Goal: Find specific page/section: Find specific page/section

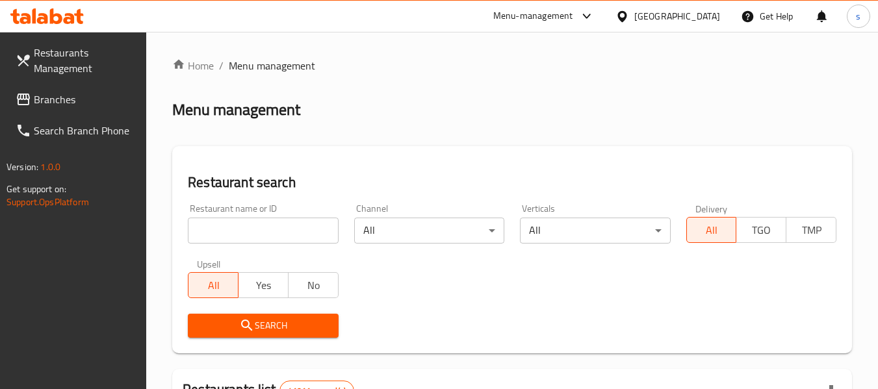
click at [589, 17] on icon at bounding box center [586, 16] width 8 height 5
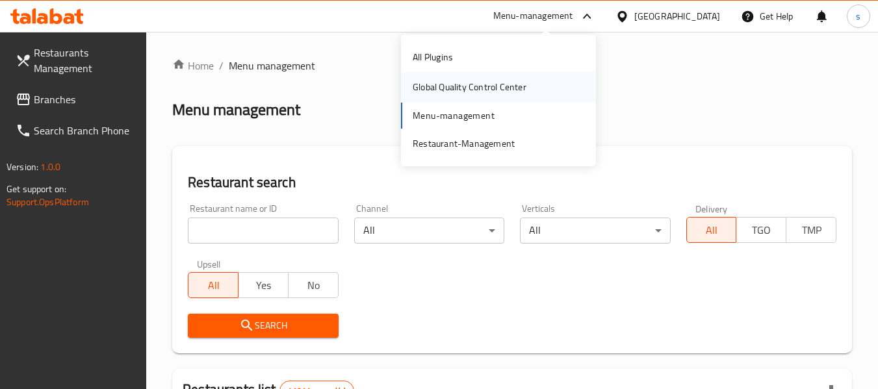
click at [510, 88] on div "Global Quality Control Center" at bounding box center [470, 87] width 114 height 14
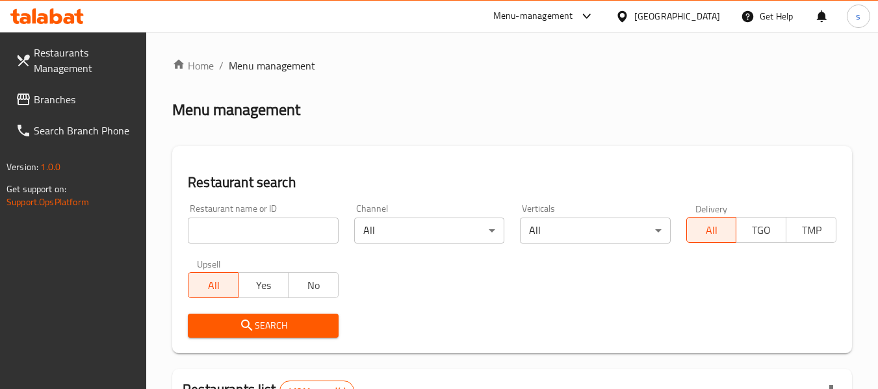
click at [567, 10] on div "Menu-management" at bounding box center [533, 16] width 80 height 16
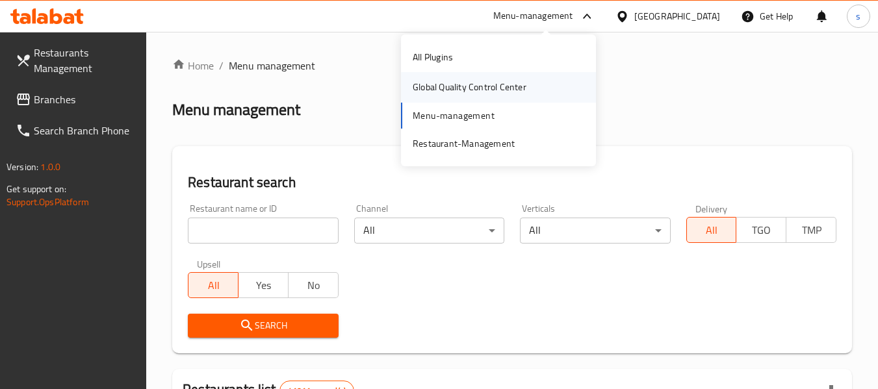
click at [506, 91] on div "Global Quality Control Center" at bounding box center [470, 87] width 114 height 14
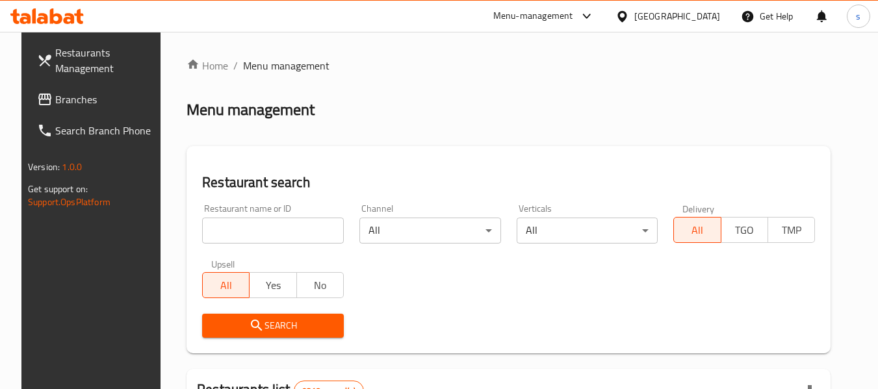
click at [573, 15] on div "Menu-management" at bounding box center [533, 16] width 80 height 16
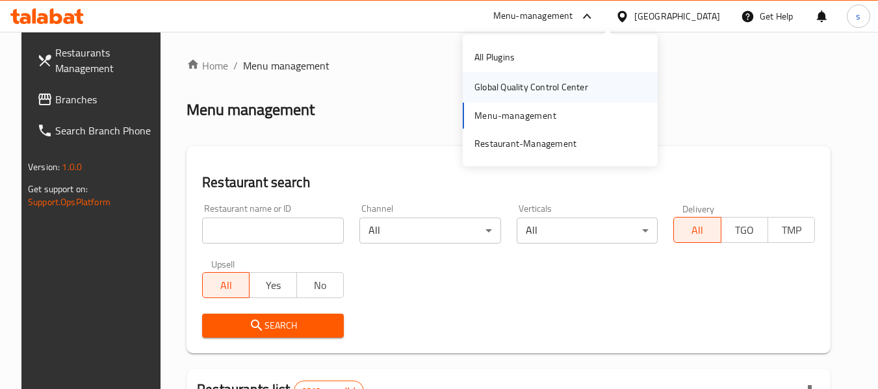
click at [545, 87] on div "Global Quality Control Center" at bounding box center [531, 87] width 114 height 14
